Goal: Transaction & Acquisition: Book appointment/travel/reservation

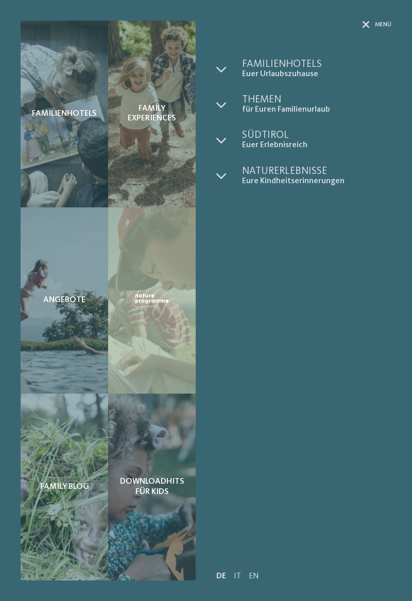
click at [289, 69] on span "Familienhotels" at bounding box center [316, 64] width 149 height 10
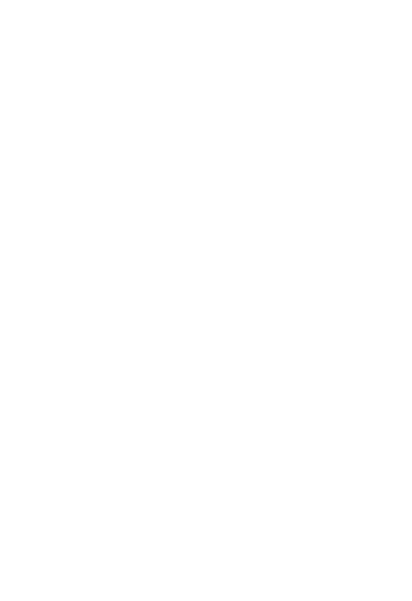
click at [58, 317] on span "Alle Hotels im Überblick" at bounding box center [63, 312] width 65 height 9
click at [323, 345] on div at bounding box center [301, 346] width 180 height 101
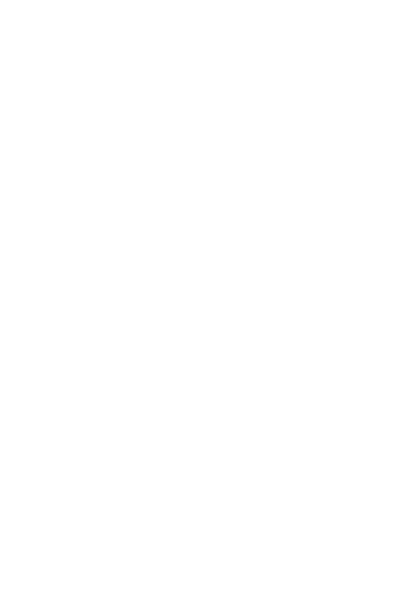
click at [335, 304] on div at bounding box center [301, 298] width 180 height 101
click at [396, 402] on icon at bounding box center [391, 407] width 28 height 23
click at [394, 408] on icon at bounding box center [391, 407] width 28 height 23
click at [396, 408] on icon at bounding box center [391, 407] width 28 height 23
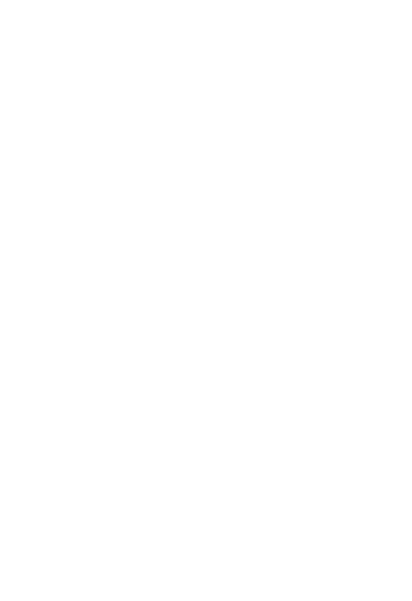
click at [395, 409] on icon at bounding box center [391, 407] width 28 height 23
click at [393, 413] on icon at bounding box center [391, 407] width 28 height 23
click at [393, 415] on icon at bounding box center [391, 415] width 28 height 23
click at [394, 413] on icon at bounding box center [391, 415] width 28 height 23
click at [394, 415] on icon at bounding box center [391, 407] width 28 height 23
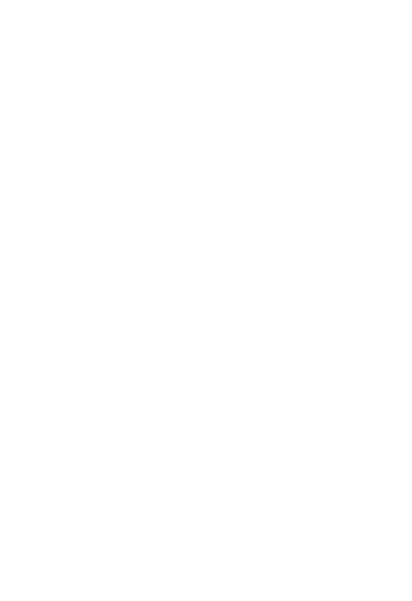
click at [396, 413] on icon at bounding box center [391, 407] width 28 height 23
click at [397, 410] on icon at bounding box center [391, 407] width 28 height 23
click at [393, 408] on icon at bounding box center [391, 407] width 28 height 23
click at [394, 406] on icon at bounding box center [391, 407] width 28 height 23
click at [396, 405] on icon at bounding box center [391, 407] width 28 height 23
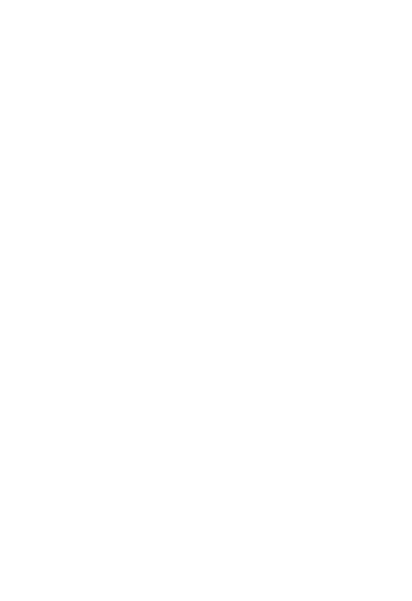
click at [278, 442] on link "mehr erfahren" at bounding box center [249, 443] width 60 height 8
click at [374, 270] on icon at bounding box center [368, 272] width 28 height 23
click at [379, 275] on icon at bounding box center [368, 272] width 28 height 23
click at [374, 275] on icon at bounding box center [368, 272] width 28 height 23
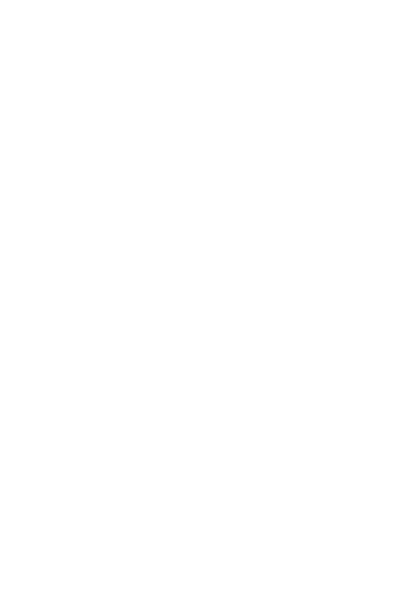
click at [393, 37] on icon at bounding box center [391, 38] width 22 height 18
click at [372, 29] on div at bounding box center [376, 23] width 10 height 26
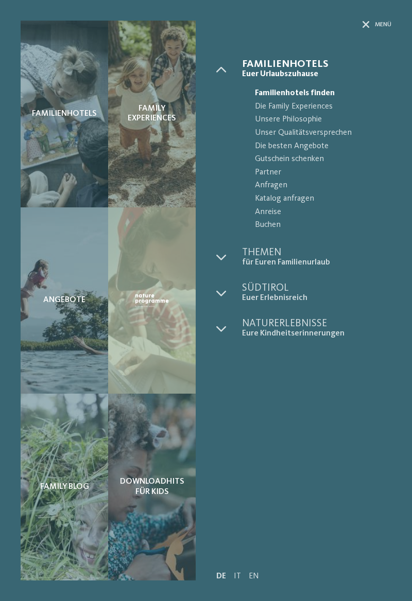
click at [373, 28] on div "Menü" at bounding box center [376, 25] width 29 height 9
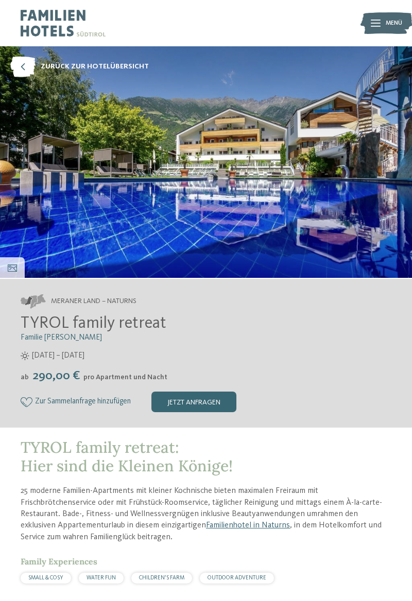
click at [379, 25] on icon at bounding box center [376, 23] width 10 height 7
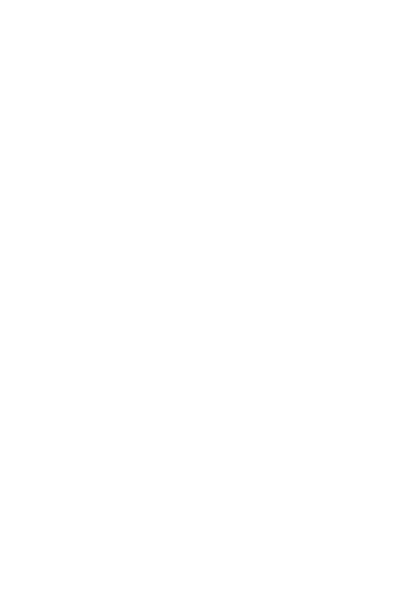
scroll to position [211, 0]
click at [237, 317] on link "Familienhotel in Naturns" at bounding box center [248, 314] width 84 height 8
click at [52, 450] on span "[DOMAIN_NAME]" at bounding box center [66, 448] width 60 height 8
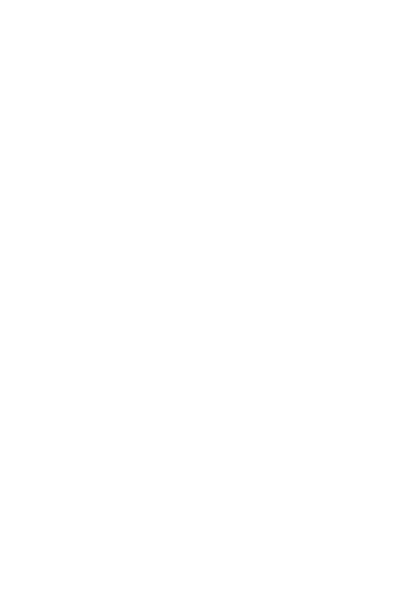
scroll to position [381, 0]
click at [67, 459] on span "www.tyrol.it" at bounding box center [66, 458] width 60 height 8
